Goal: Task Accomplishment & Management: Complete application form

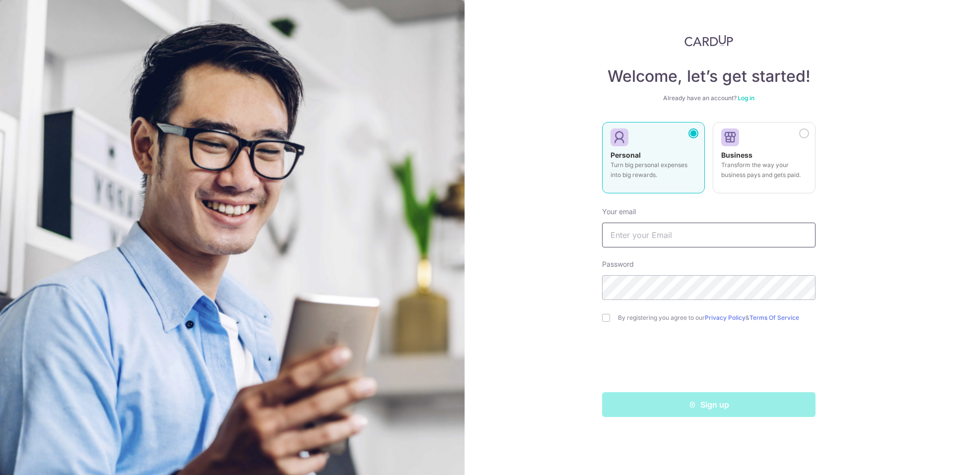
click at [656, 236] on input "text" at bounding box center [708, 235] width 213 height 25
click at [881, 236] on div "Welcome, let’s get started! Already have an account? Log in Personal Turn big p…" at bounding box center [708, 237] width 488 height 475
click at [523, 254] on div "Welcome, let’s get started! Already have an account? Log in Personal Turn big p…" at bounding box center [708, 237] width 488 height 475
click at [906, 187] on div "Welcome, let’s get started! Already have an account? Log in Personal Turn big p…" at bounding box center [708, 237] width 488 height 475
click at [744, 99] on link "Log in" at bounding box center [745, 97] width 17 height 7
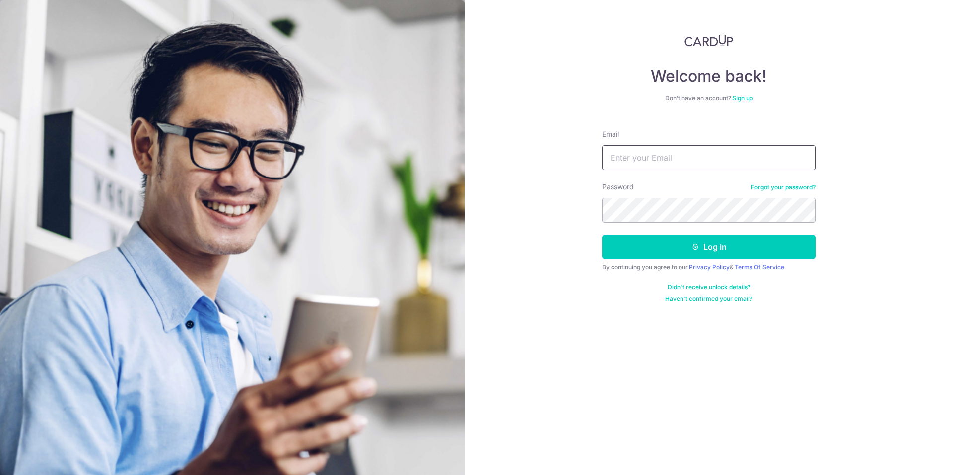
click at [670, 168] on input "Email" at bounding box center [708, 157] width 213 height 25
type input "ernatan2107@gmail.com"
click at [602, 235] on button "Log in" at bounding box center [708, 247] width 213 height 25
click at [718, 256] on button "Log in" at bounding box center [708, 247] width 213 height 25
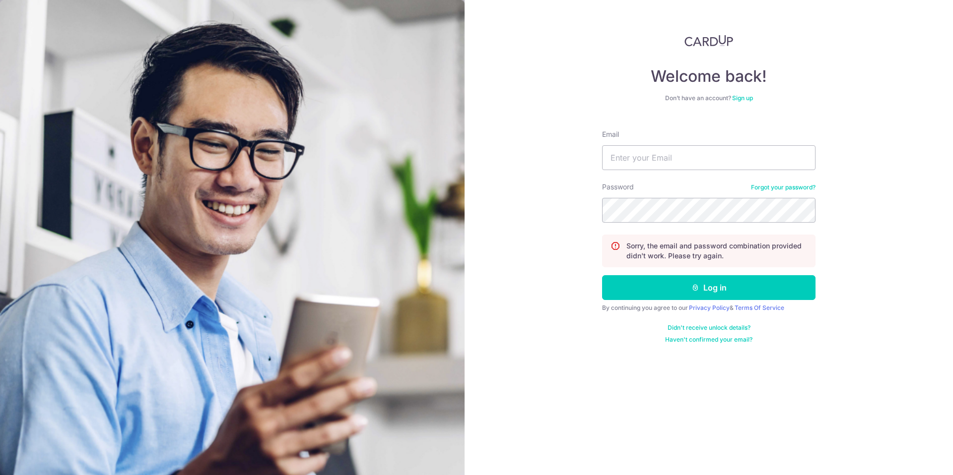
click at [752, 100] on link "Sign up" at bounding box center [742, 97] width 21 height 7
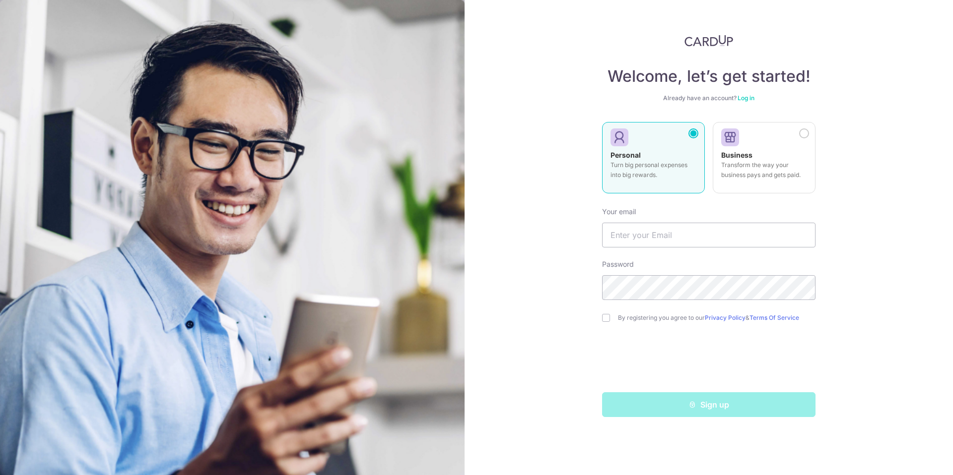
click at [844, 283] on div "Welcome, let’s get started! Already have an account? Log in Personal Turn big p…" at bounding box center [708, 237] width 488 height 475
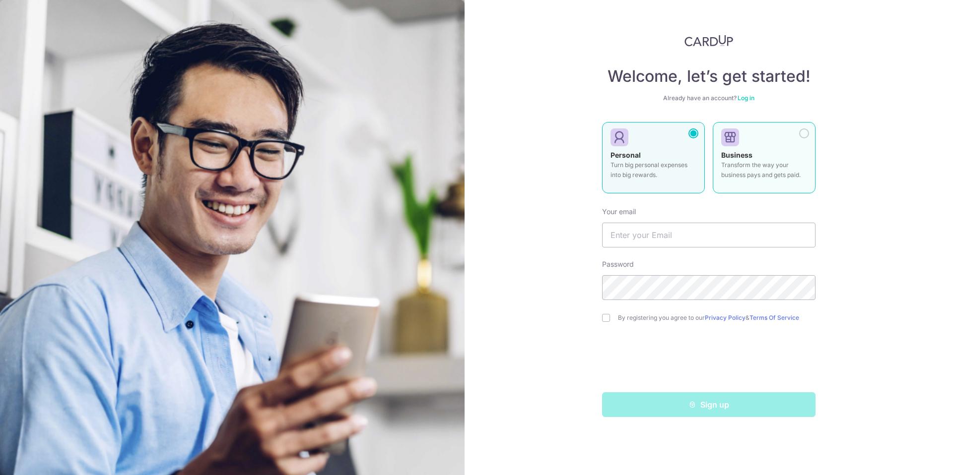
click at [799, 179] on p "Transform the way your business pays and gets paid." at bounding box center [764, 170] width 86 height 20
